Goal: Information Seeking & Learning: Find specific fact

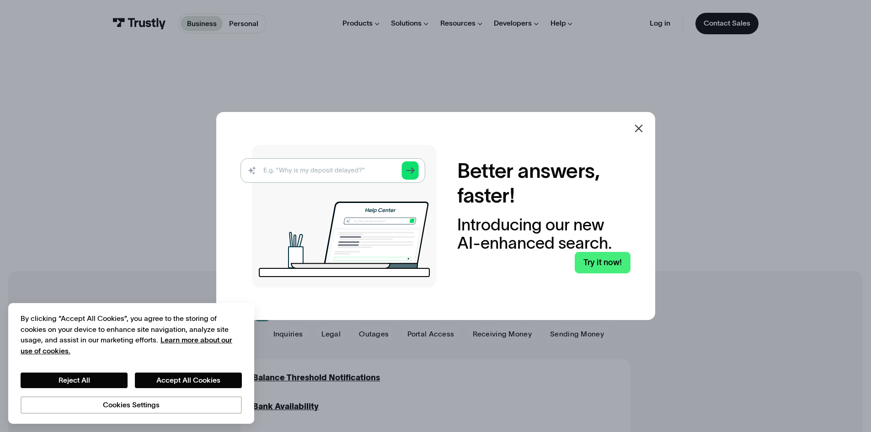
click at [643, 125] on icon at bounding box center [638, 128] width 11 height 11
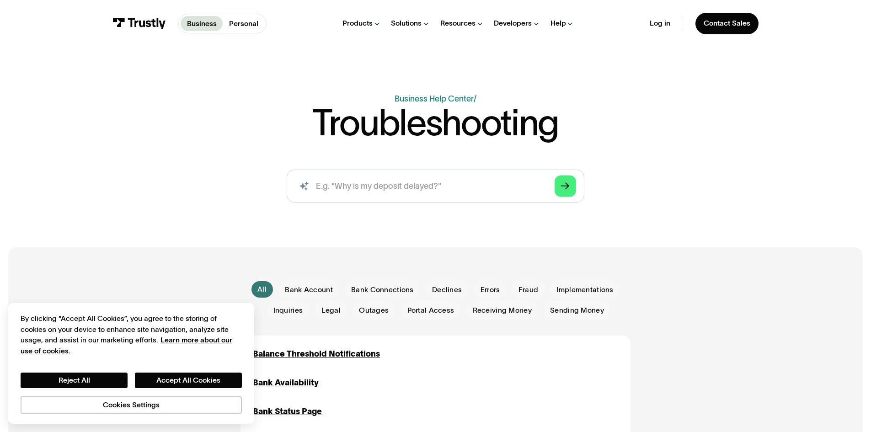
scroll to position [46, 0]
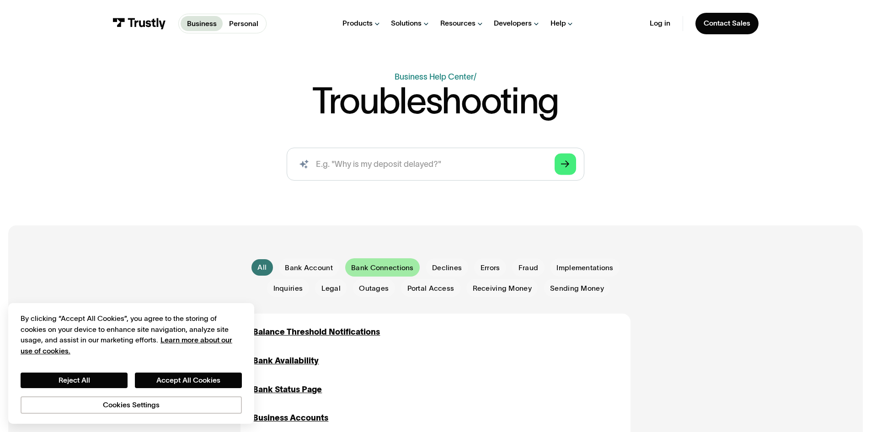
click at [372, 267] on span "Bank Connections" at bounding box center [382, 268] width 62 height 10
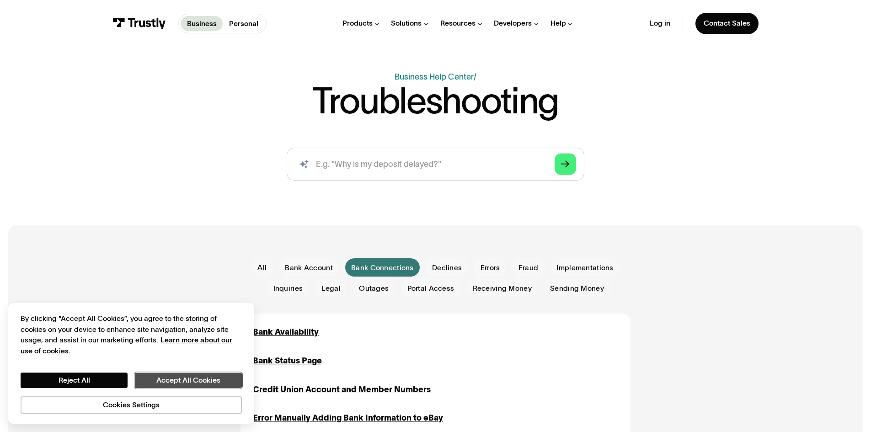
click at [199, 384] on button "Accept All Cookies" at bounding box center [188, 381] width 107 height 16
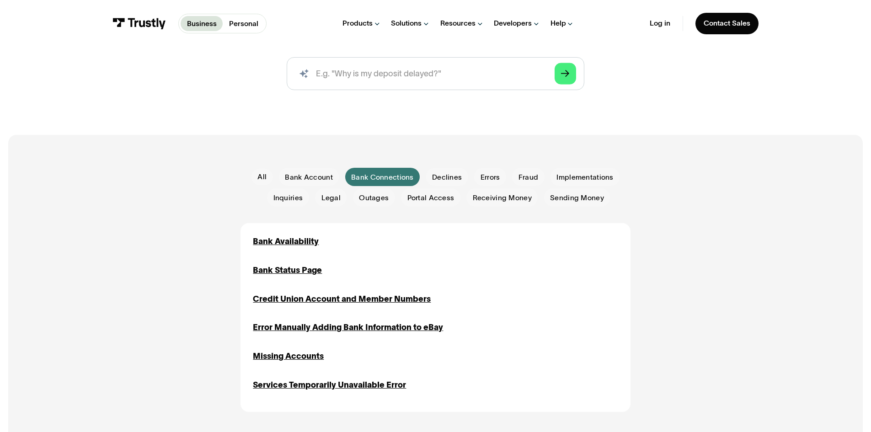
scroll to position [137, 0]
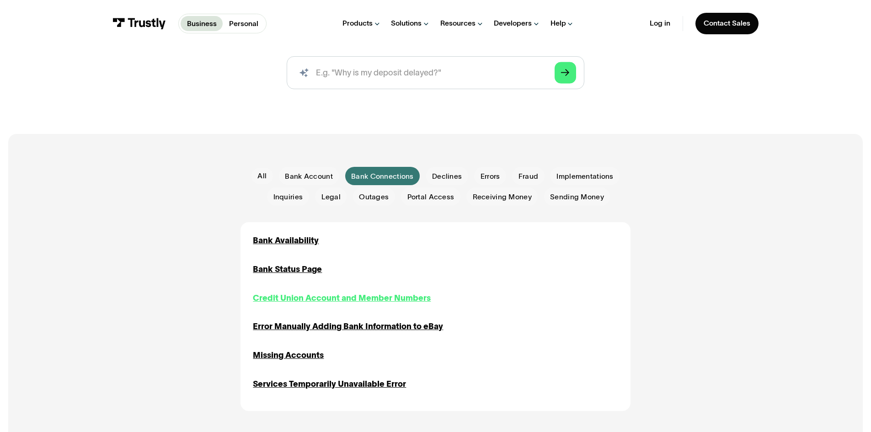
click at [385, 302] on div "Credit Union Account and Member Numbers" at bounding box center [342, 298] width 178 height 12
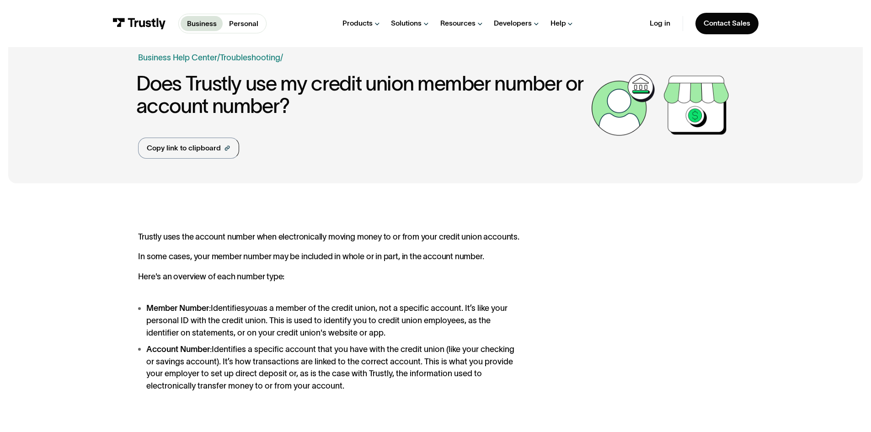
scroll to position [91, 0]
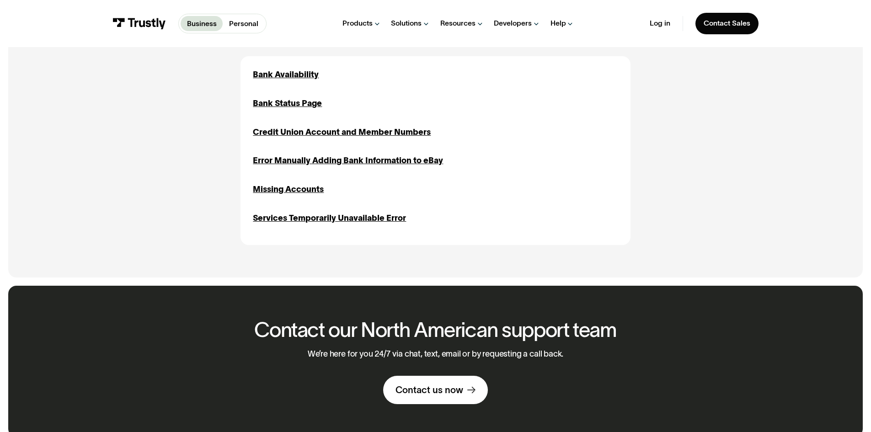
scroll to position [281, 0]
